Goal: Communication & Community: Answer question/provide support

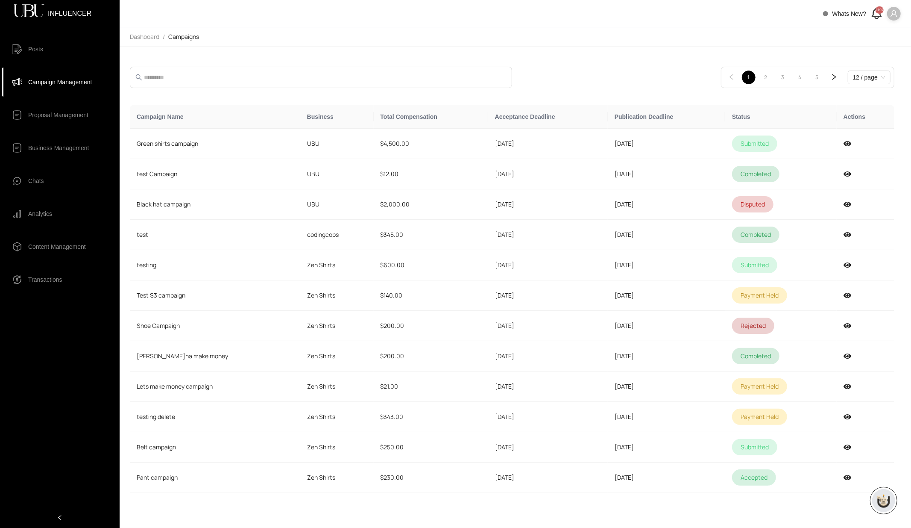
click at [892, 13] on icon "user" at bounding box center [894, 13] width 6 height 7
click at [847, 30] on span "Profile" at bounding box center [869, 30] width 52 height 9
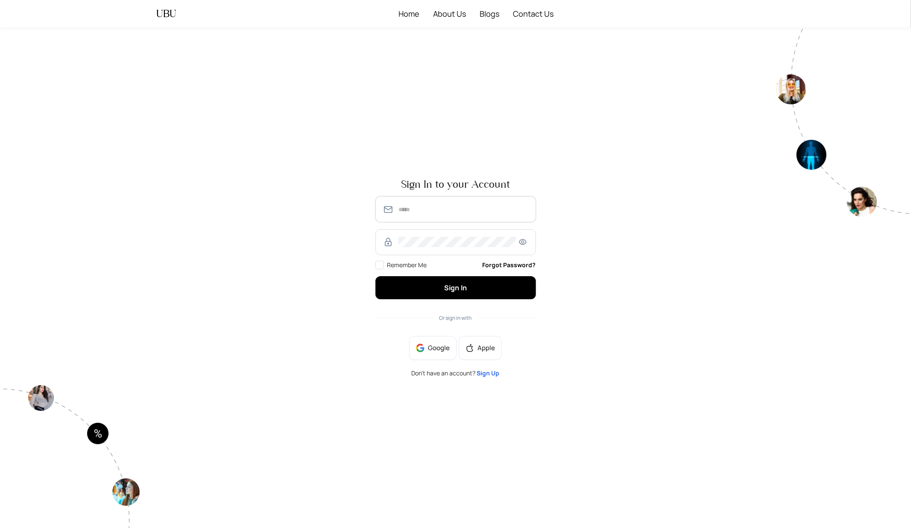
type input "**********"
click at [448, 290] on span "Sign In" at bounding box center [455, 287] width 23 height 9
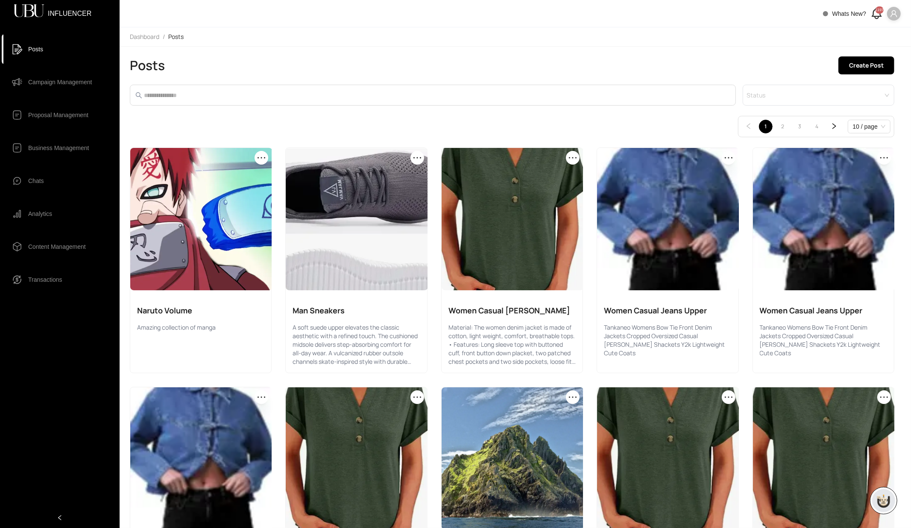
click at [45, 82] on span "Campaign Management" at bounding box center [60, 82] width 64 height 17
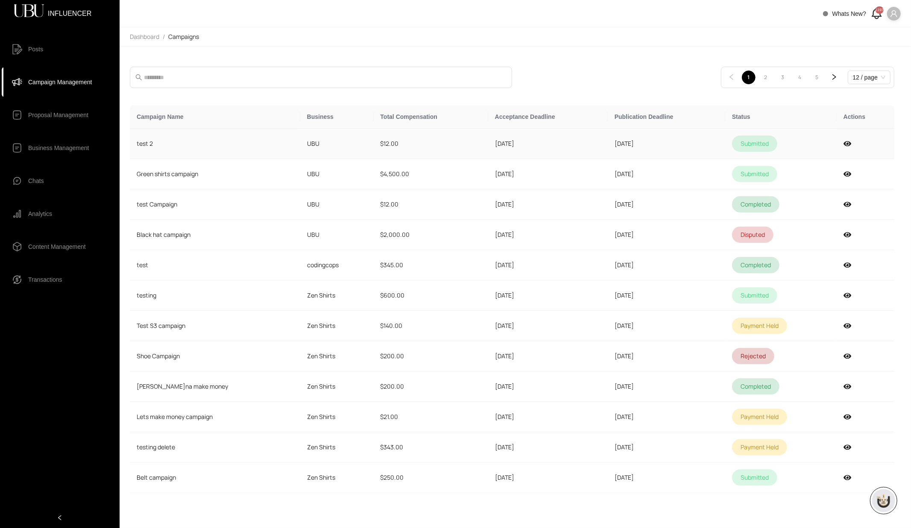
click at [472, 140] on td "$12.00" at bounding box center [431, 144] width 115 height 30
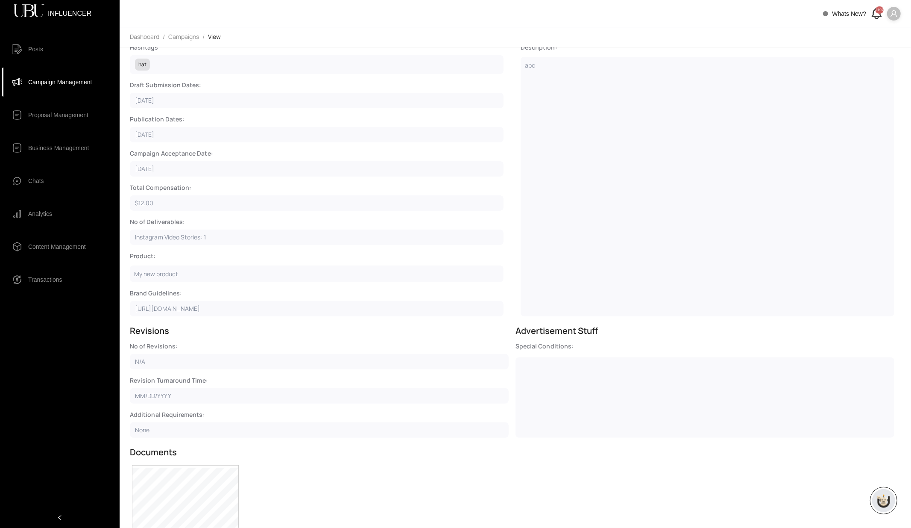
scroll to position [110, 0]
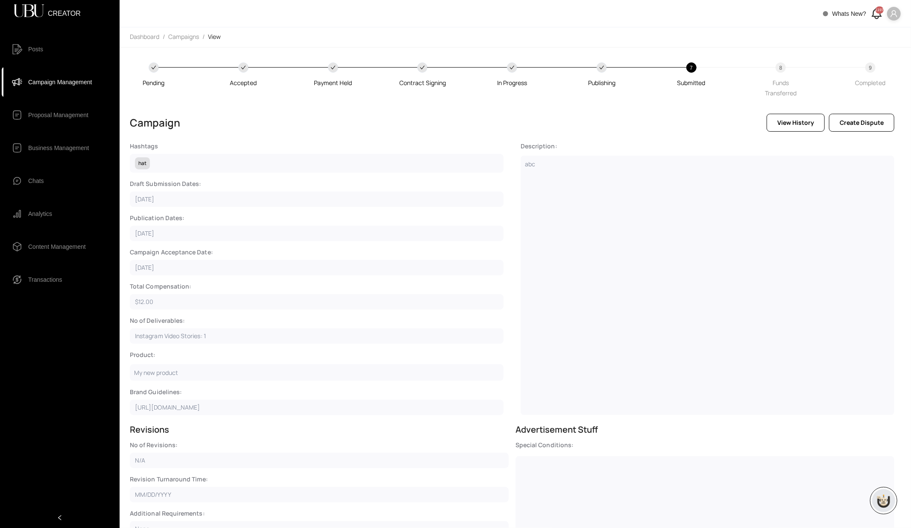
click at [74, 81] on span "Campaign Management" at bounding box center [60, 82] width 64 height 17
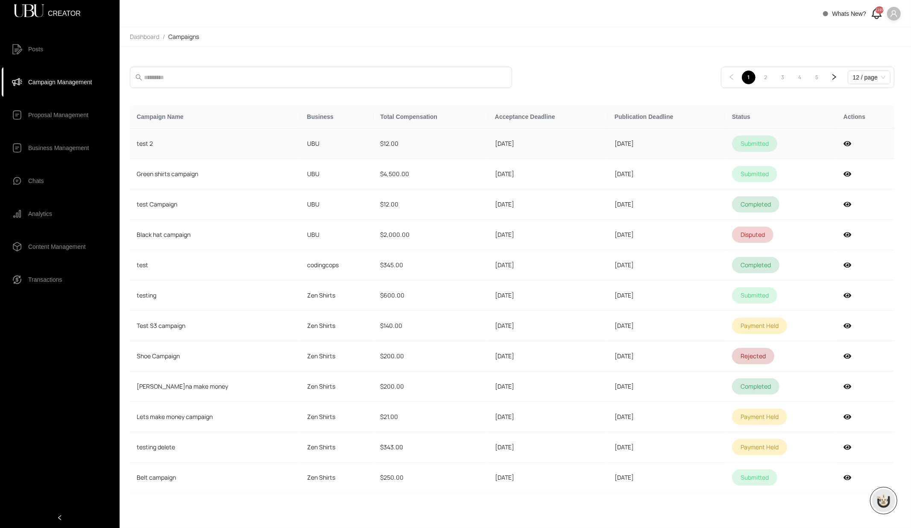
click at [511, 149] on td "[DATE]" at bounding box center [548, 144] width 120 height 30
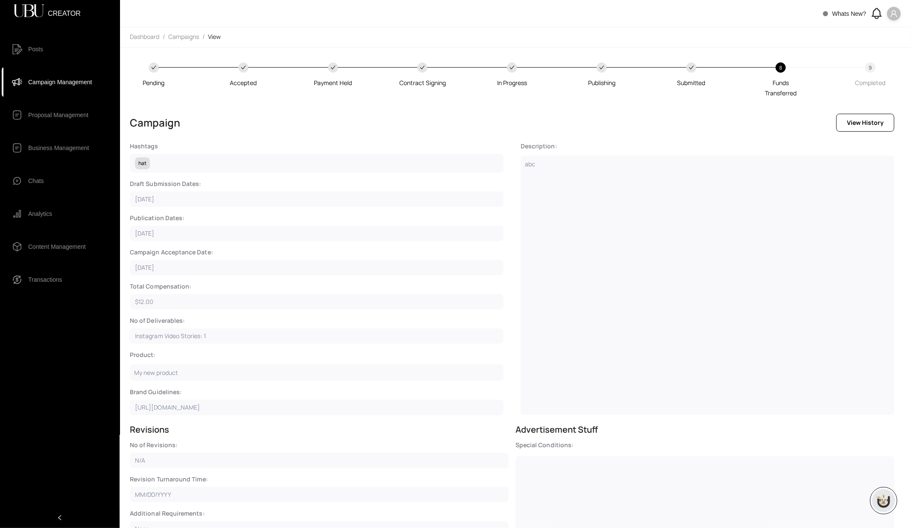
click at [82, 86] on span "Campaign Management" at bounding box center [60, 82] width 64 height 17
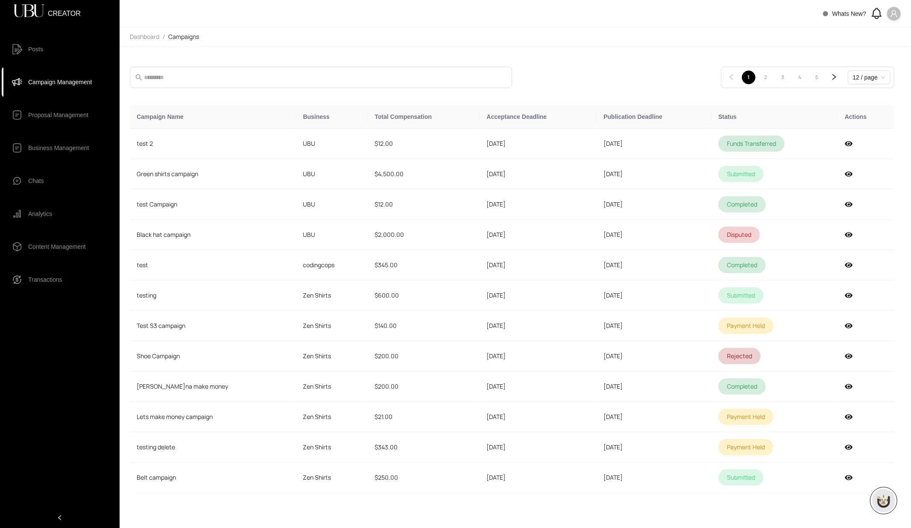
click at [876, 11] on icon at bounding box center [877, 13] width 14 height 14
click at [551, 74] on div "1 2 3 4 5 12 / page" at bounding box center [512, 77] width 765 height 21
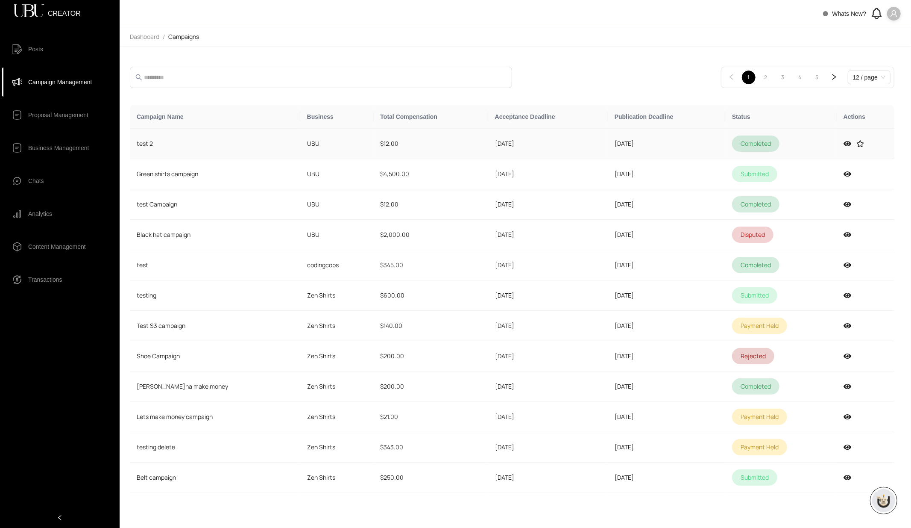
click at [430, 140] on td "$12.00" at bounding box center [431, 144] width 115 height 30
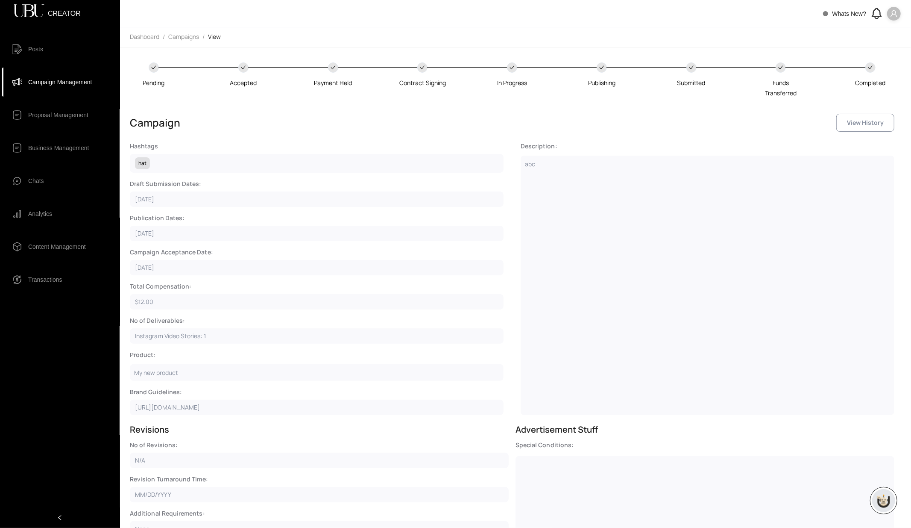
click at [859, 128] on button "View History" at bounding box center [866, 123] width 58 height 18
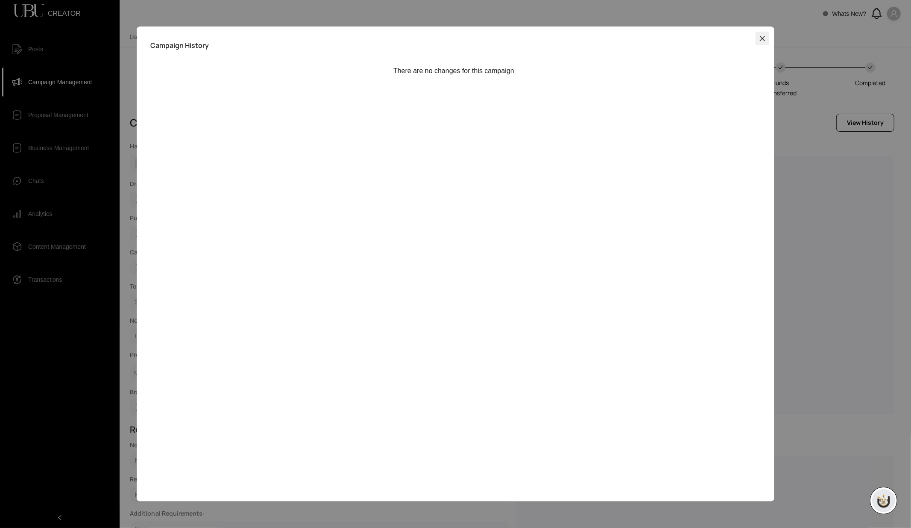
click at [766, 41] on icon "close" at bounding box center [762, 38] width 7 height 7
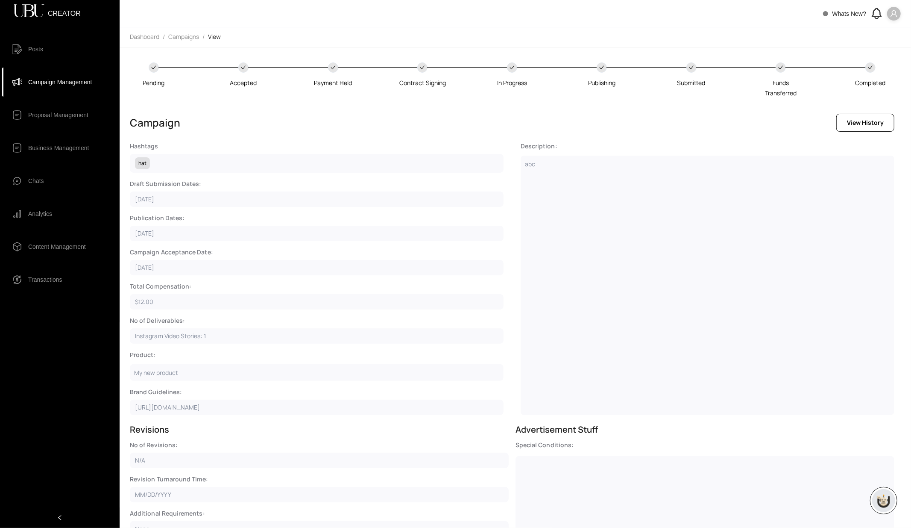
click at [69, 81] on span "Campaign Management" at bounding box center [60, 82] width 64 height 17
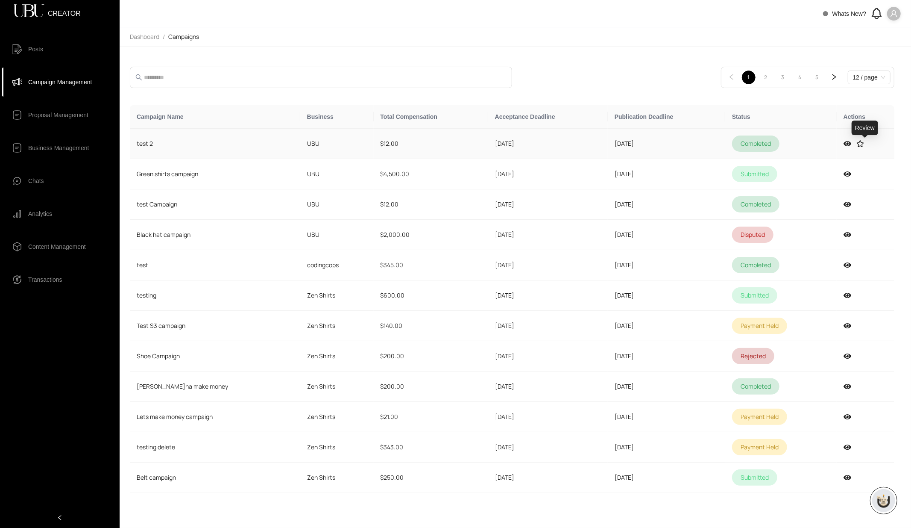
click at [864, 144] on icon at bounding box center [861, 143] width 8 height 7
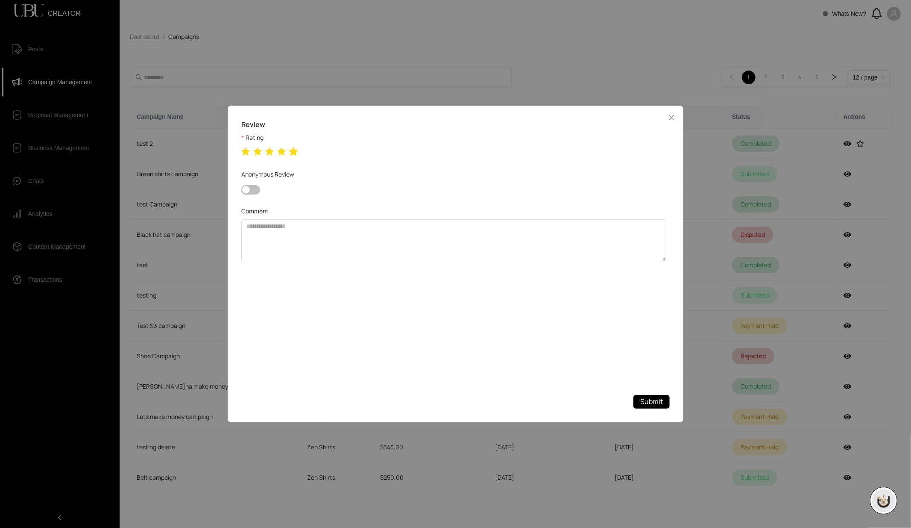
click at [296, 153] on icon "star" at bounding box center [293, 151] width 9 height 9
click at [307, 253] on textarea "Comment" at bounding box center [453, 240] width 425 height 42
type textarea "*"
type textarea "**********"
click at [653, 401] on span "Submit" at bounding box center [652, 401] width 23 height 11
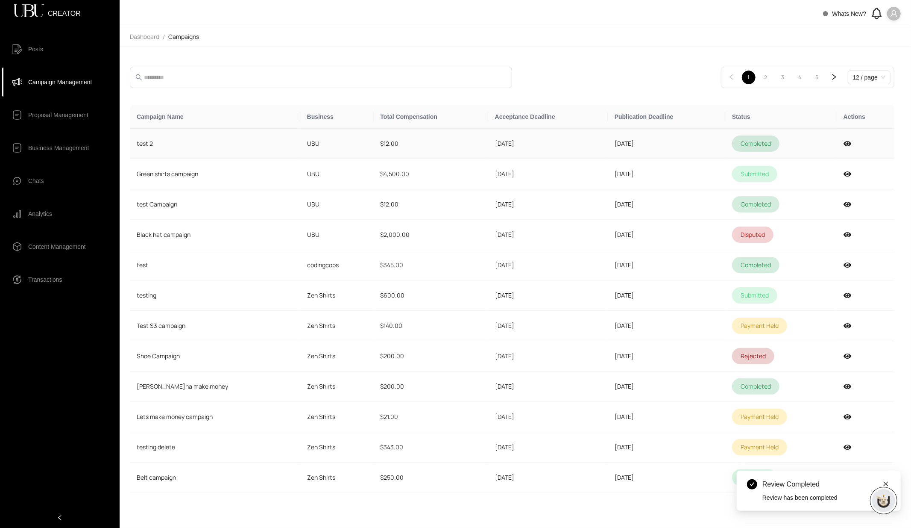
click at [425, 150] on td "$12.00" at bounding box center [431, 144] width 115 height 30
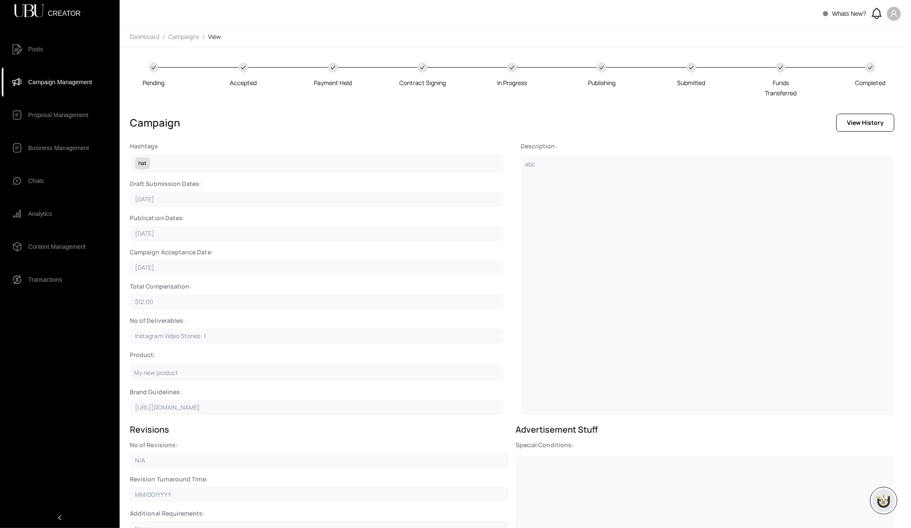
click at [44, 118] on span "Proposal Management" at bounding box center [58, 114] width 60 height 17
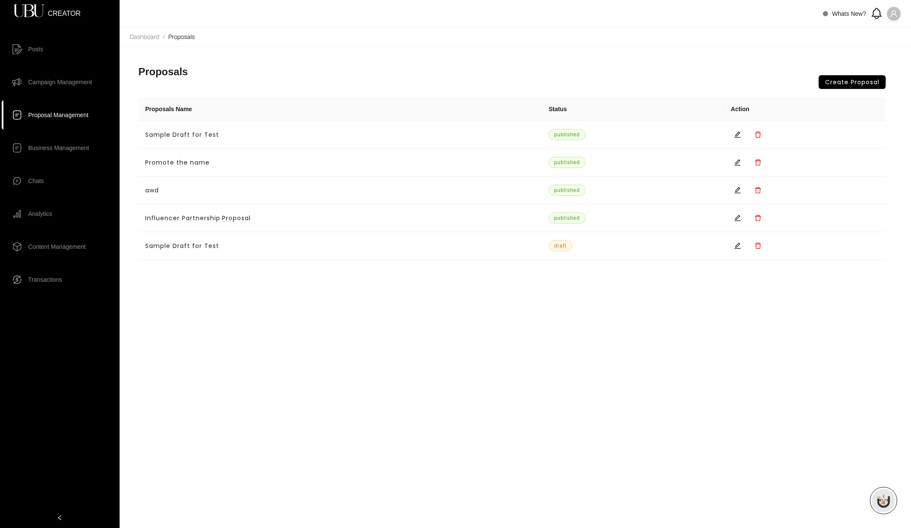
click at [44, 182] on span "Chats" at bounding box center [66, 180] width 76 height 17
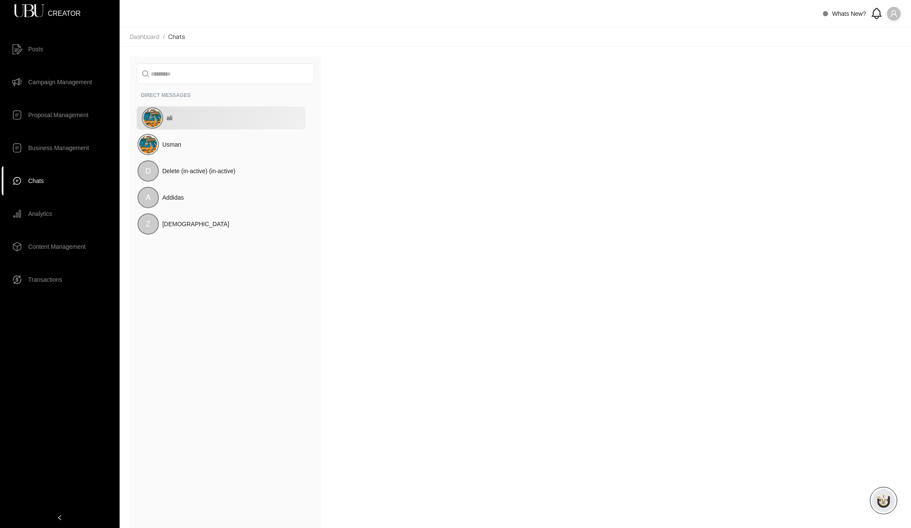
click at [211, 124] on div "ali" at bounding box center [221, 117] width 169 height 23
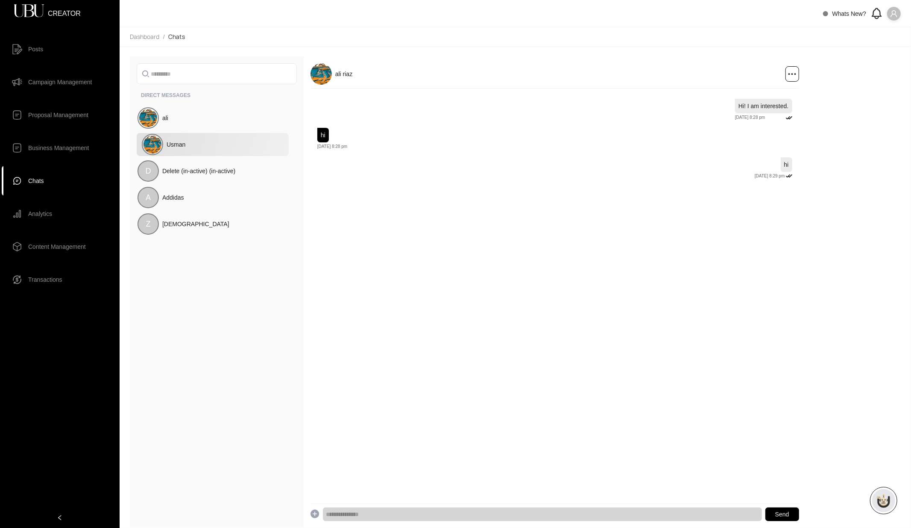
click at [213, 142] on div "Usman" at bounding box center [227, 144] width 121 height 9
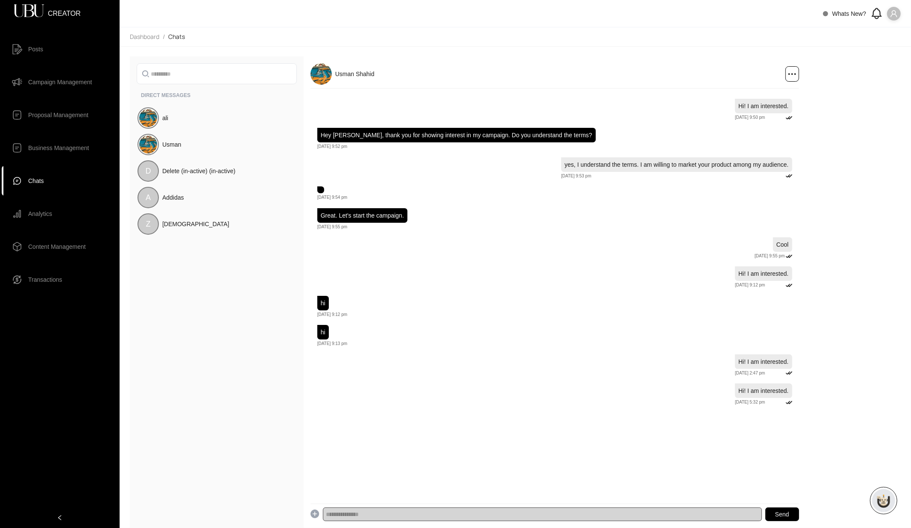
click at [480, 514] on input "text" at bounding box center [542, 514] width 439 height 14
type input "**********"
click at [46, 215] on span "Analytics" at bounding box center [40, 213] width 24 height 17
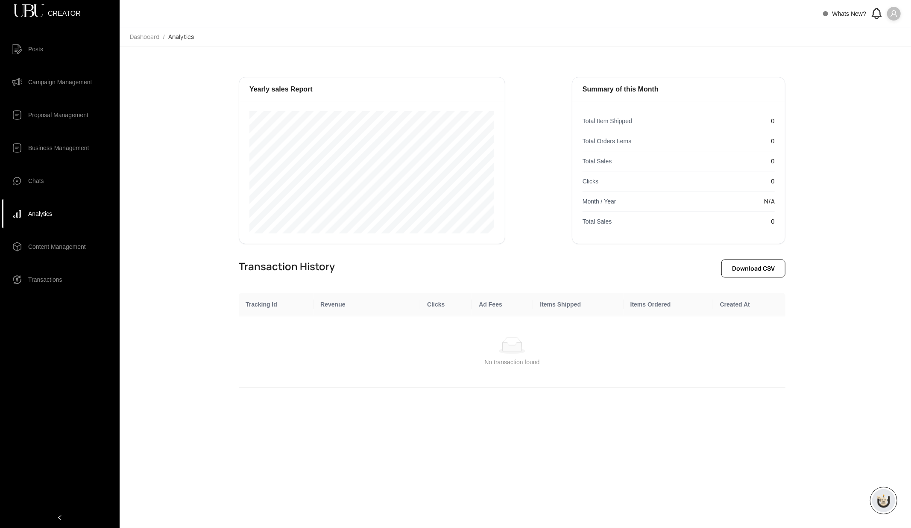
click at [48, 283] on span "Transactions" at bounding box center [45, 279] width 34 height 17
